Goal: Transaction & Acquisition: Purchase product/service

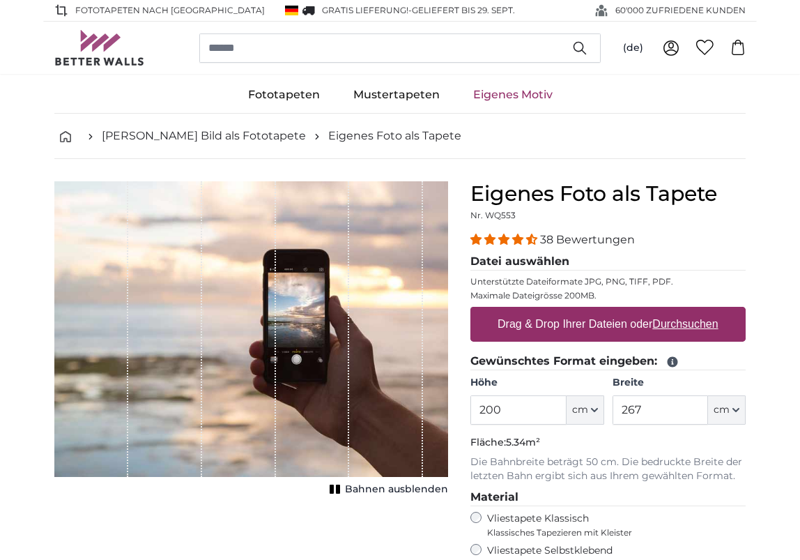
click at [664, 322] on u "Durchsuchen" at bounding box center [686, 324] width 66 height 12
click at [664, 311] on input "Drag & Drop Ihrer Dateien oder Durchsuchen" at bounding box center [608, 309] width 275 height 4
type input "**********"
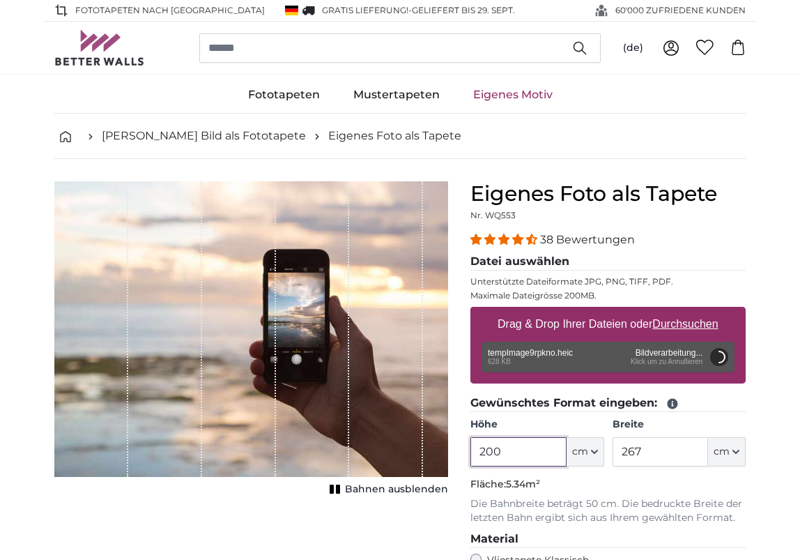
drag, startPoint x: 503, startPoint y: 452, endPoint x: 475, endPoint y: 454, distance: 28.7
click at [475, 454] on input "200" at bounding box center [519, 451] width 96 height 29
type input "170"
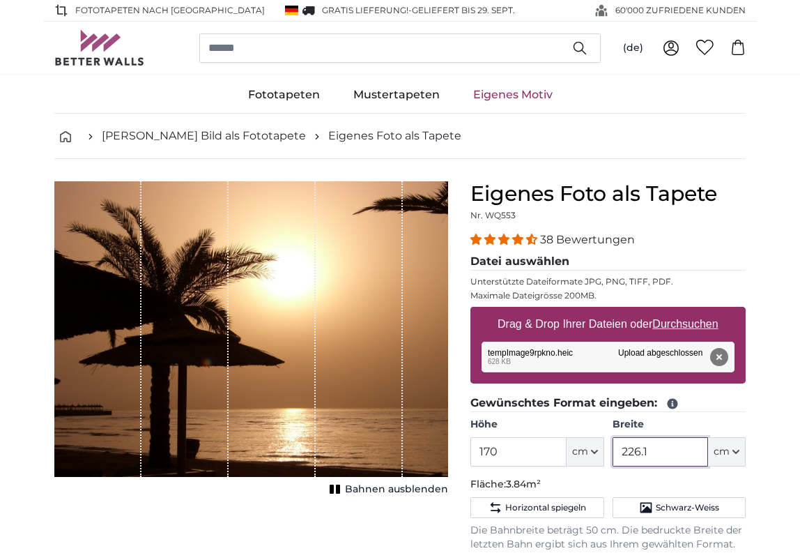
drag, startPoint x: 644, startPoint y: 450, endPoint x: 630, endPoint y: 452, distance: 14.8
click at [630, 452] on input "226.1" at bounding box center [661, 451] width 96 height 29
drag, startPoint x: 656, startPoint y: 452, endPoint x: 630, endPoint y: 454, distance: 26.6
click at [630, 454] on input "226.1" at bounding box center [661, 451] width 96 height 29
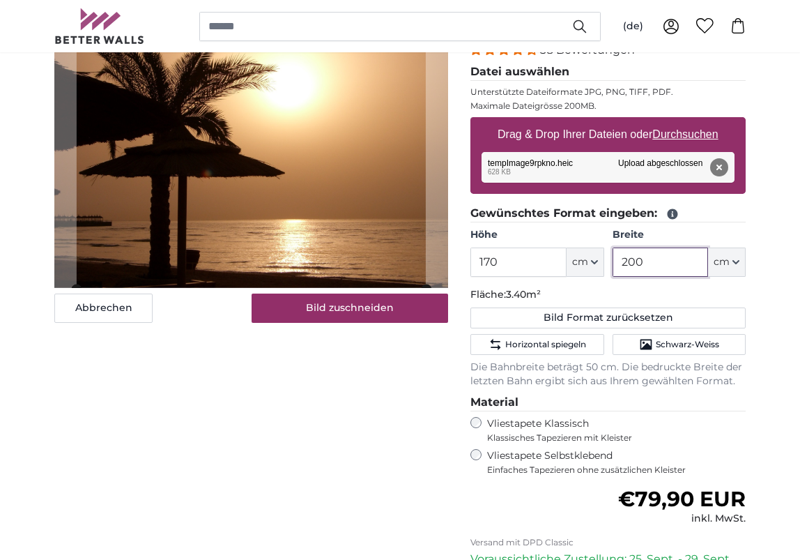
scroll to position [166, 0]
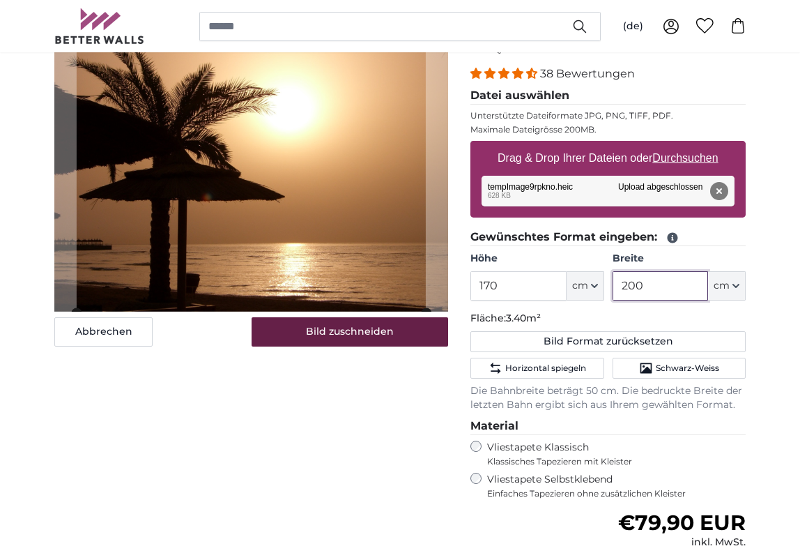
type input "200"
click at [350, 331] on button "Bild zuschneiden" at bounding box center [350, 331] width 197 height 29
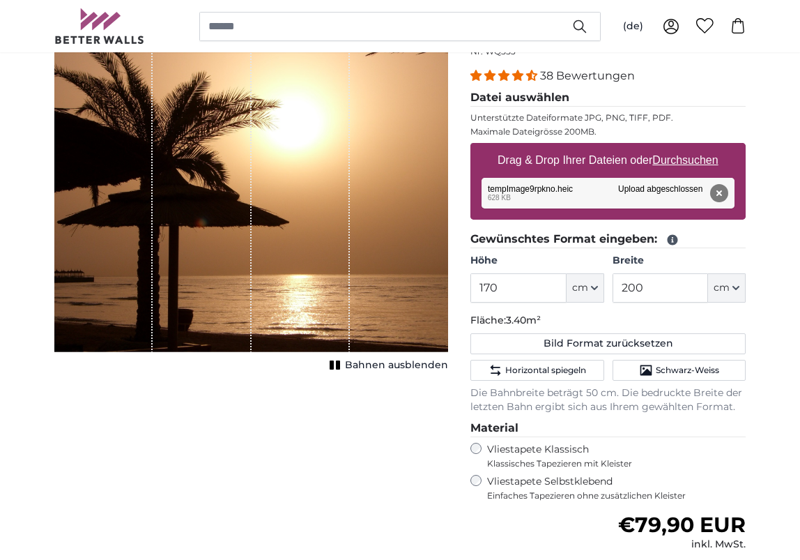
scroll to position [169, 1]
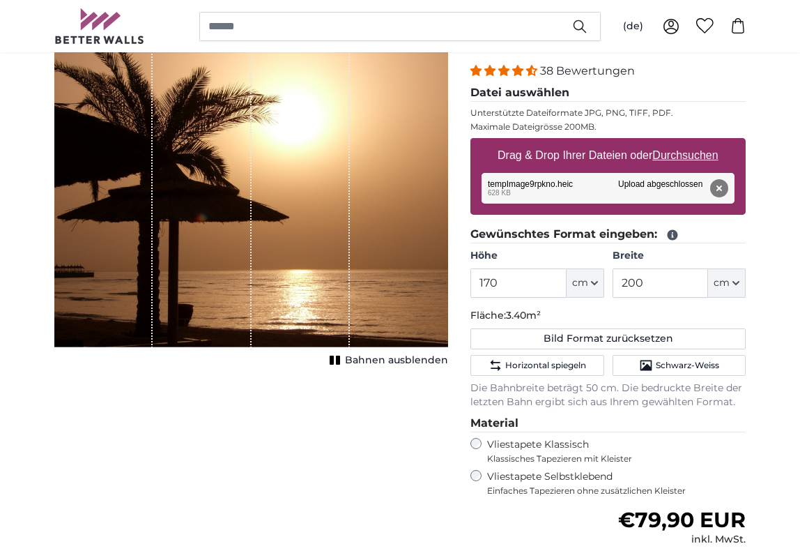
click at [373, 358] on span "Bahnen ausblenden" at bounding box center [396, 360] width 103 height 14
click at [349, 362] on span "Bahnen ausblenden" at bounding box center [396, 360] width 103 height 14
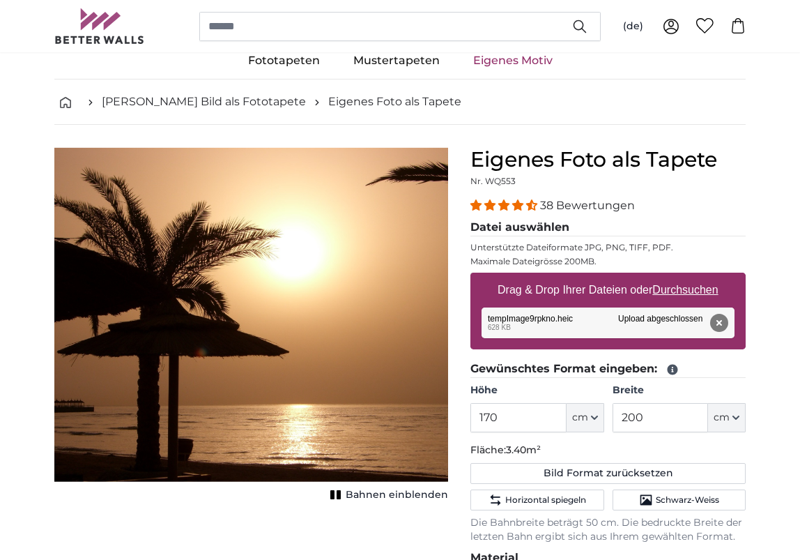
scroll to position [33, 0]
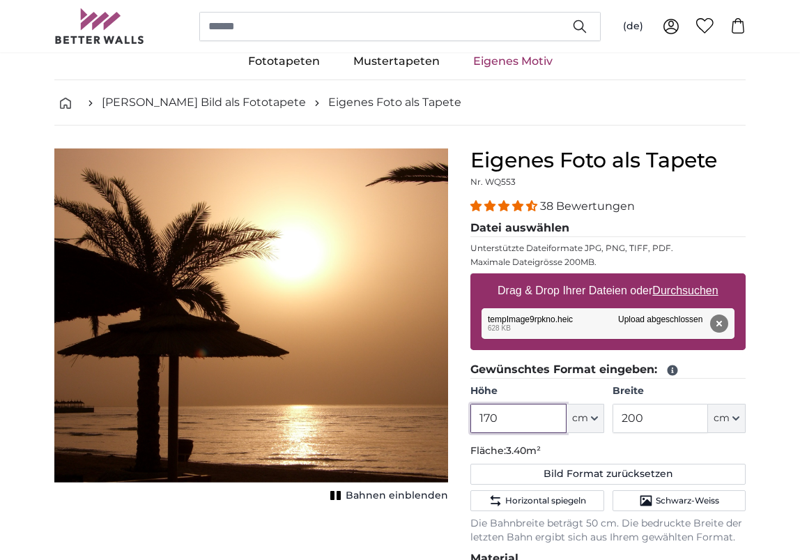
drag, startPoint x: 501, startPoint y: 416, endPoint x: 486, endPoint y: 419, distance: 14.9
click at [486, 419] on input "170" at bounding box center [519, 418] width 96 height 29
type input "160"
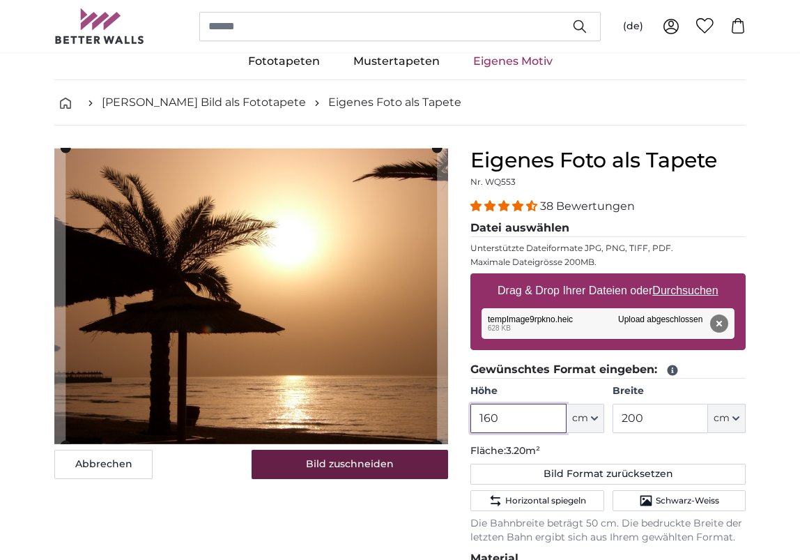
type input "160"
click at [340, 463] on button "Bild zuschneiden" at bounding box center [350, 464] width 197 height 29
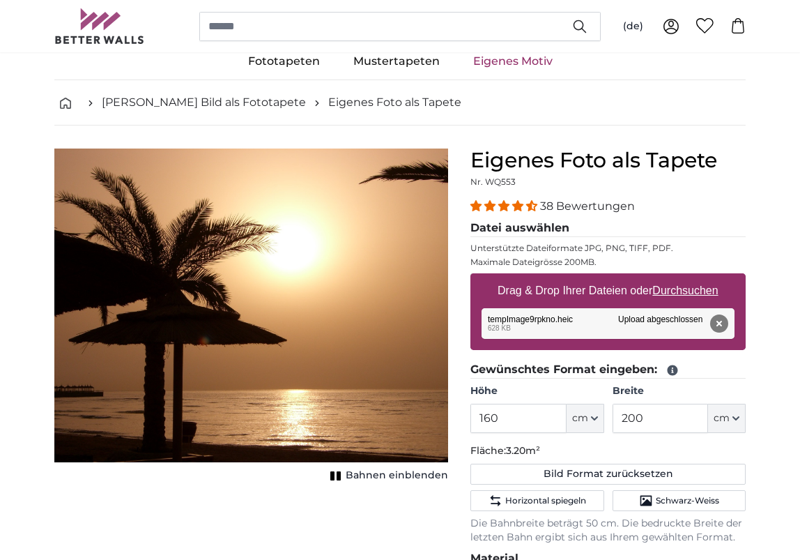
click at [352, 475] on span "Bahnen einblenden" at bounding box center [397, 475] width 102 height 14
click at [352, 475] on span "Bahnen ausblenden" at bounding box center [396, 475] width 103 height 14
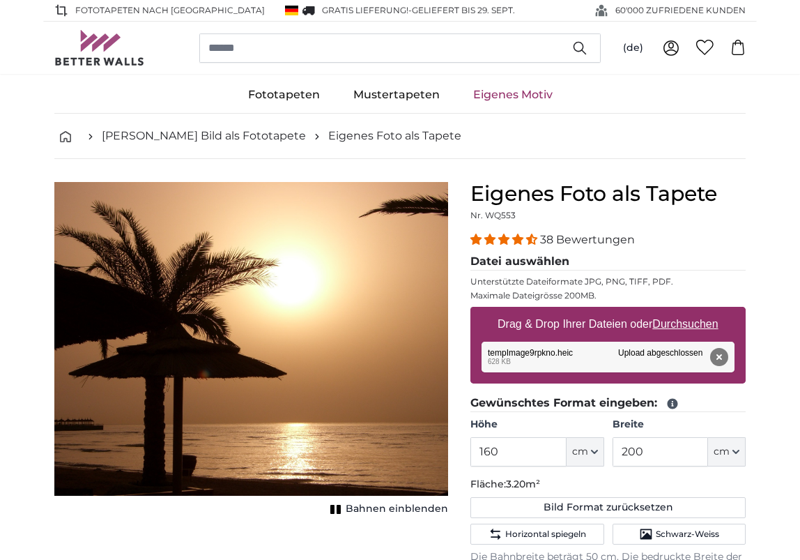
scroll to position [0, 0]
